Goal: Find specific page/section: Find specific page/section

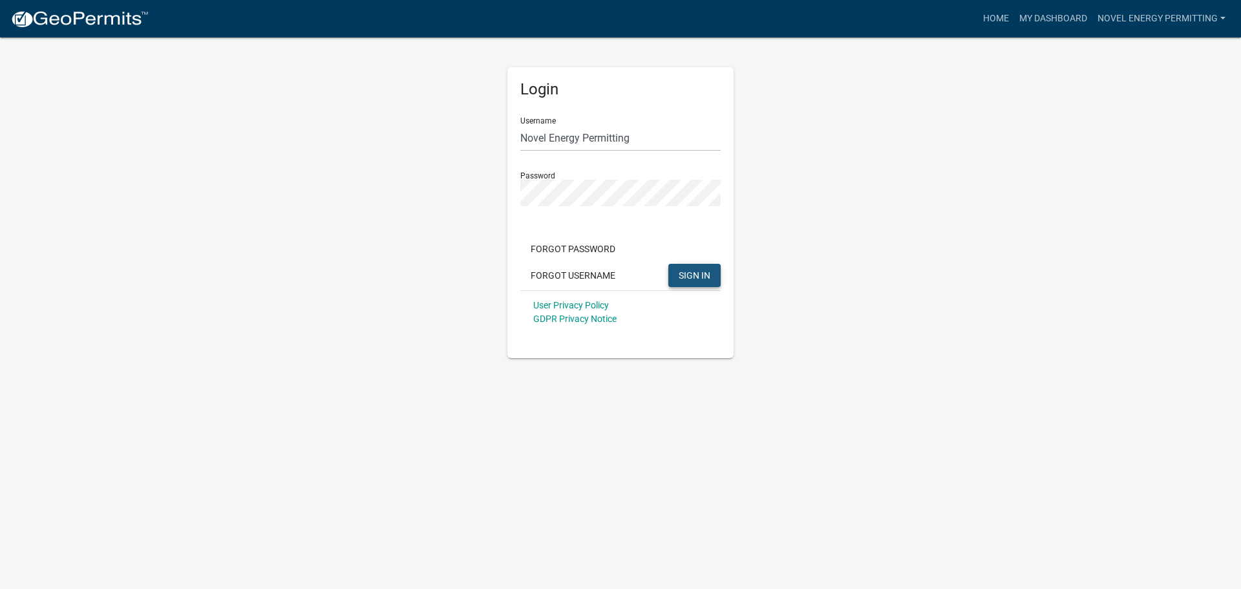
click at [699, 280] on span "SIGN IN" at bounding box center [695, 274] width 32 height 10
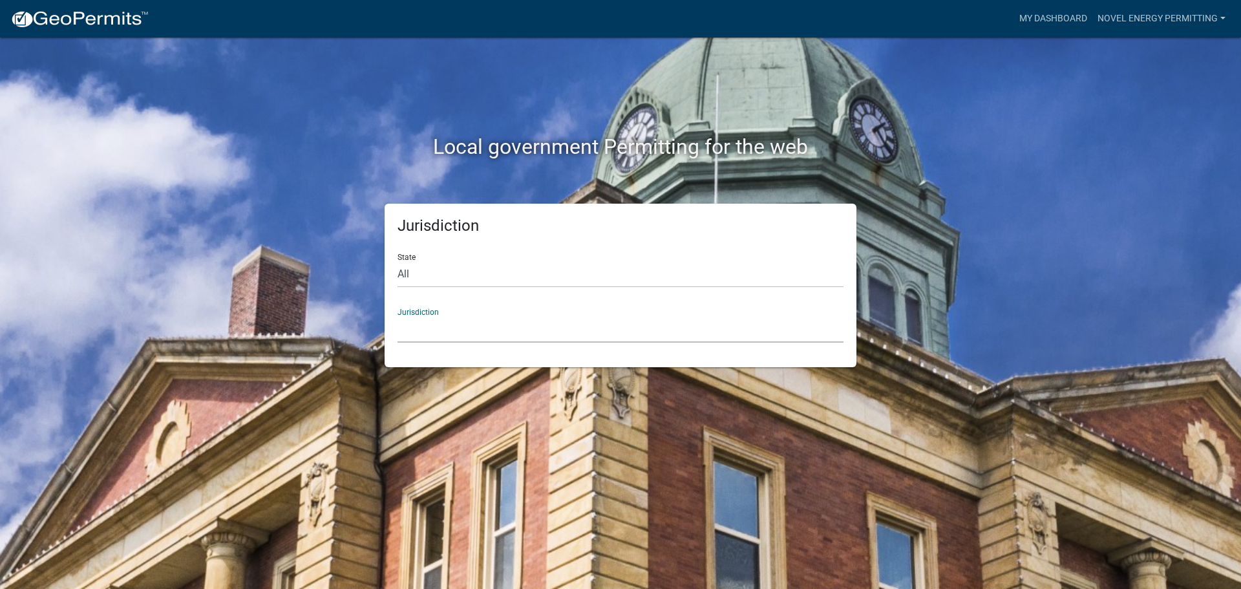
click at [413, 335] on select "[GEOGRAPHIC_DATA], [US_STATE] [GEOGRAPHIC_DATA], [US_STATE][PERSON_NAME][GEOGRA…" at bounding box center [620, 329] width 446 height 26
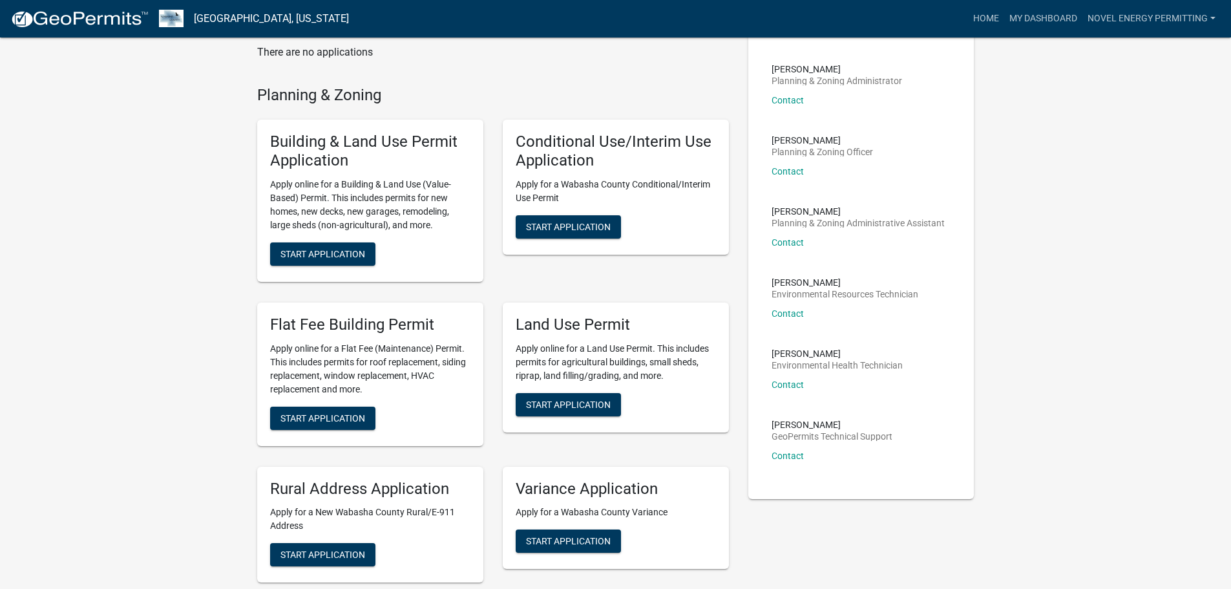
scroll to position [74, 0]
